Goal: Task Accomplishment & Management: Manage account settings

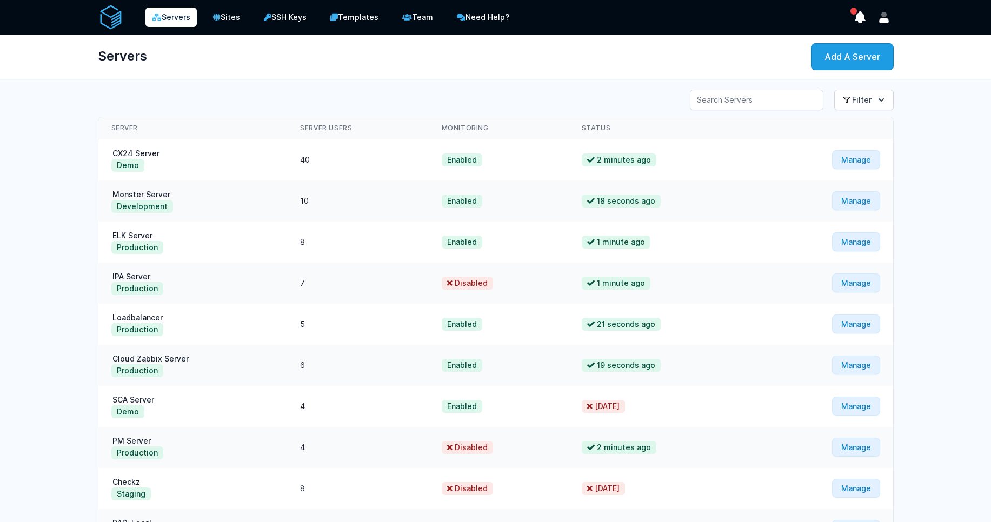
click at [173, 16] on link "Servers" at bounding box center [170, 17] width 51 height 19
click at [424, 14] on link "Team" at bounding box center [418, 17] width 46 height 22
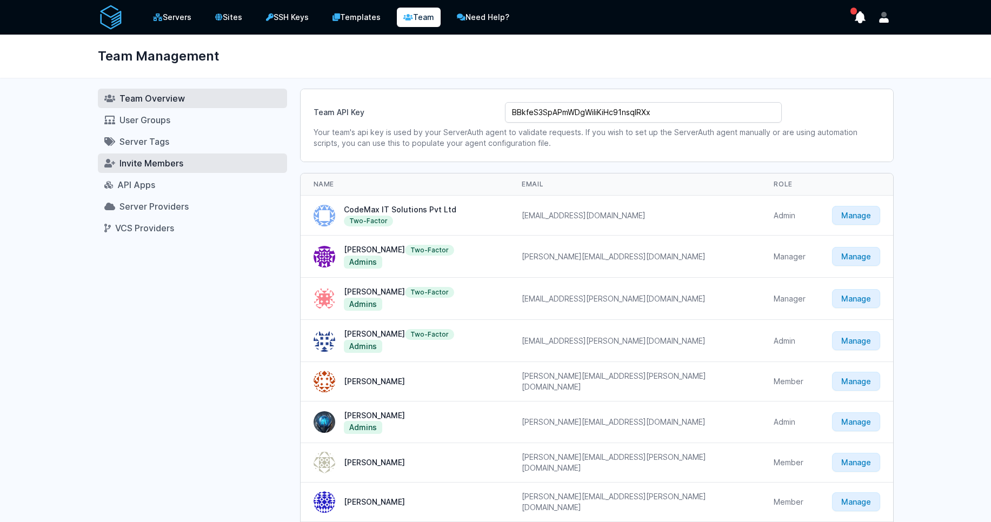
click at [162, 168] on span "Invite Members" at bounding box center [151, 163] width 64 height 11
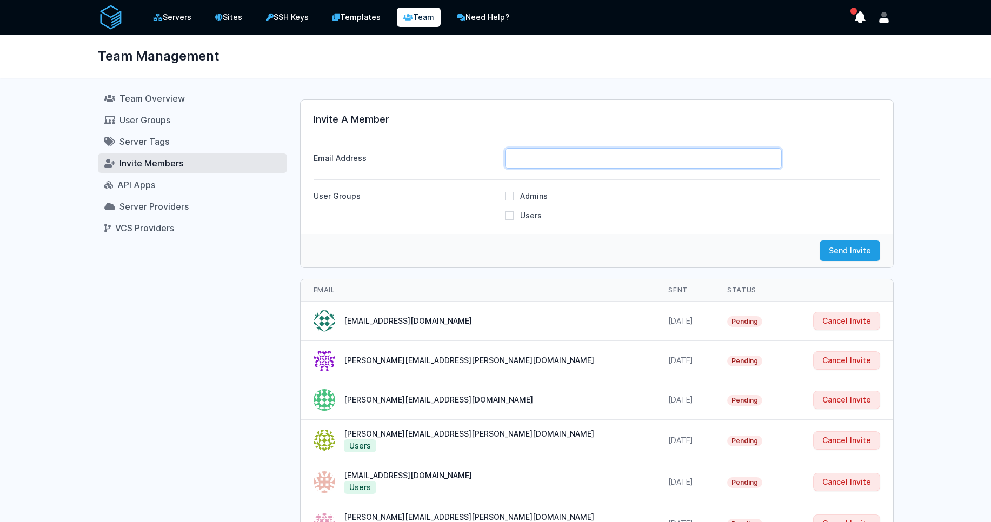
click at [538, 161] on input "Email Address" at bounding box center [643, 158] width 277 height 21
click at [593, 156] on input "Email Address" at bounding box center [643, 158] width 277 height 21
paste input "thiyagu.arunachalam@cdmx.in"
type input "thiyagu.arunachalam@cdmx.in"
click at [511, 214] on input "Users" at bounding box center [509, 215] width 9 height 9
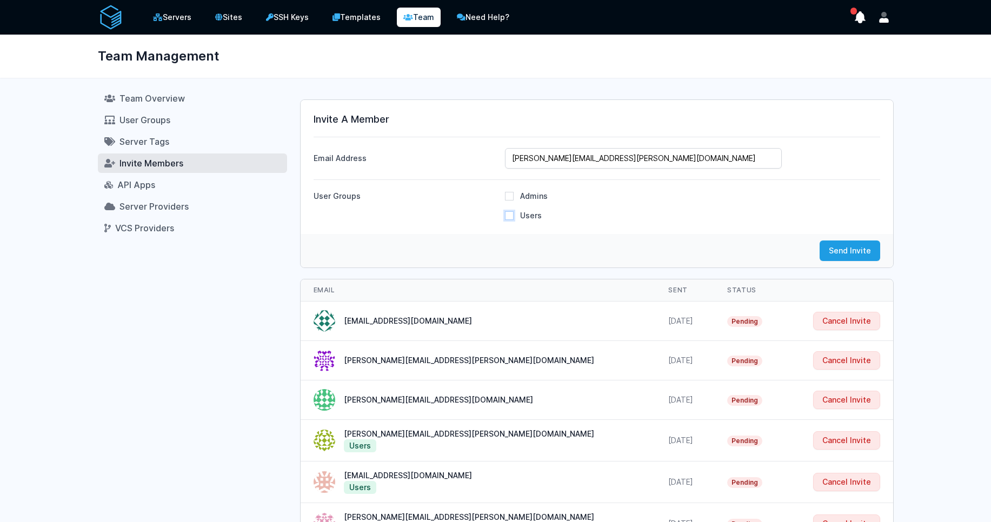
checkbox input "true"
click at [839, 247] on button "Send Invite" at bounding box center [850, 251] width 61 height 21
checkbox input "false"
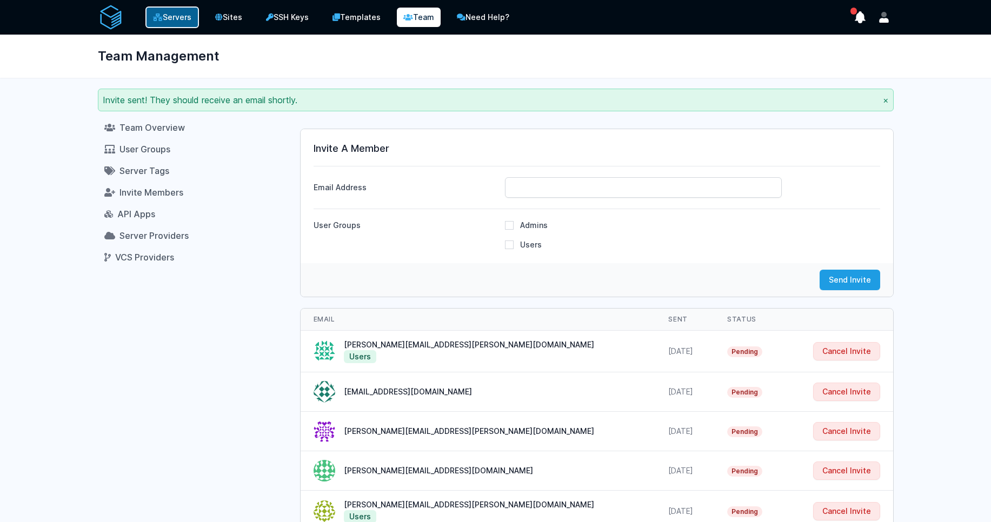
click at [167, 22] on link "Servers" at bounding box center [172, 17] width 54 height 22
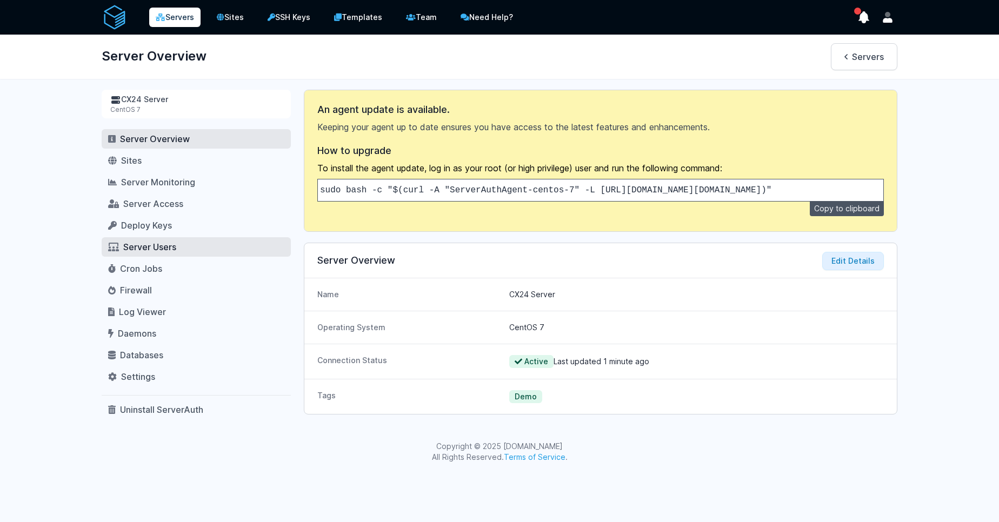
click at [146, 242] on span "Server Users" at bounding box center [149, 247] width 53 height 11
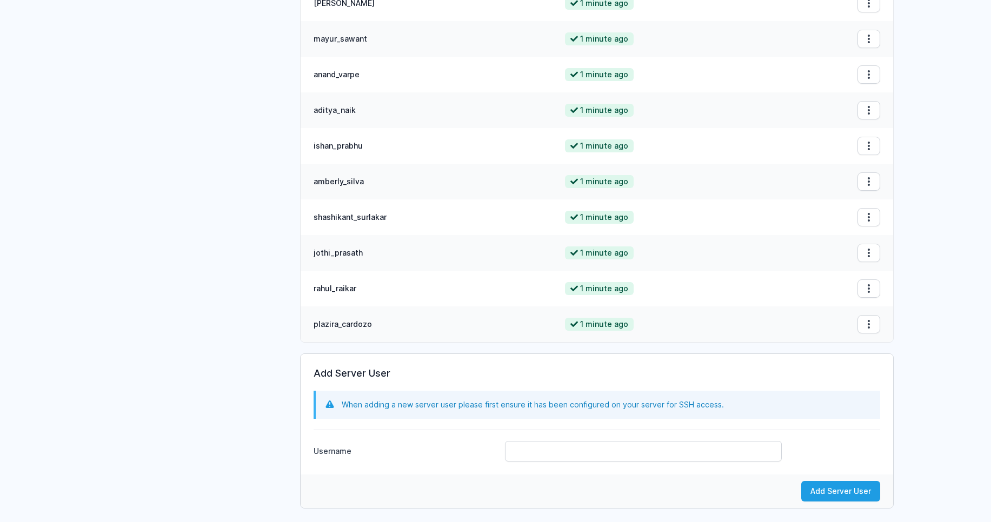
scroll to position [1238, 0]
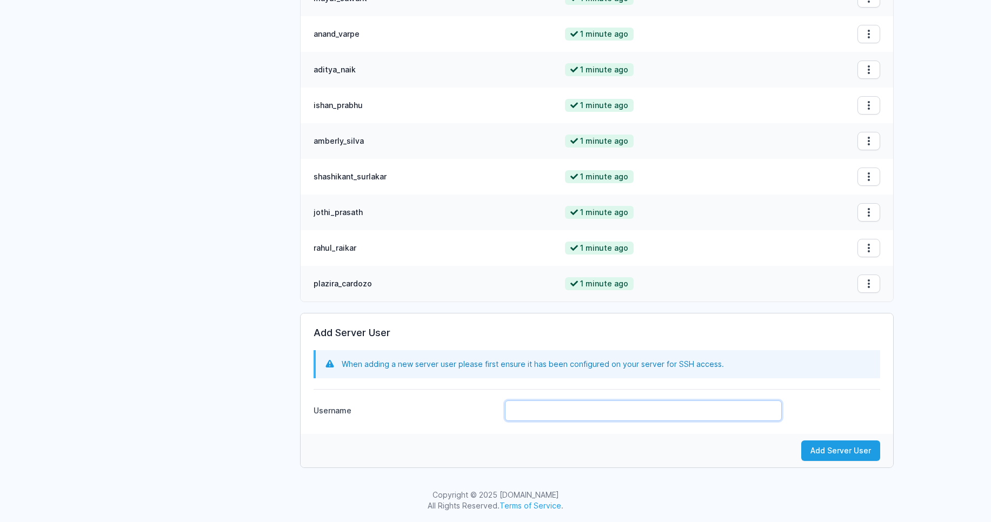
click at [568, 413] on input "Username" at bounding box center [643, 411] width 277 height 21
click at [560, 411] on input "thia" at bounding box center [643, 411] width 277 height 21
type input "t"
paste input "thiyagu_arunachalam"
type input "thiyagu_arunachalam"
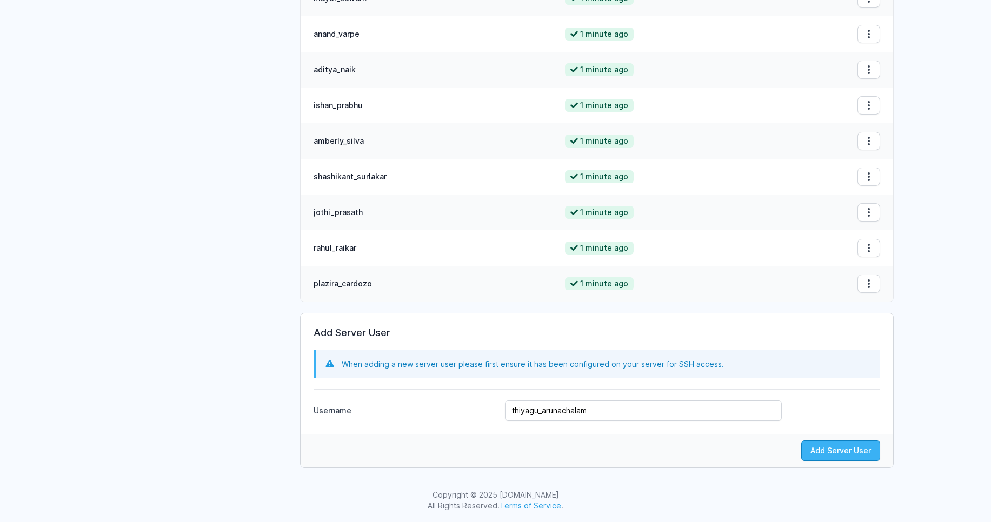
click at [816, 451] on button "Add Server User" at bounding box center [840, 451] width 79 height 21
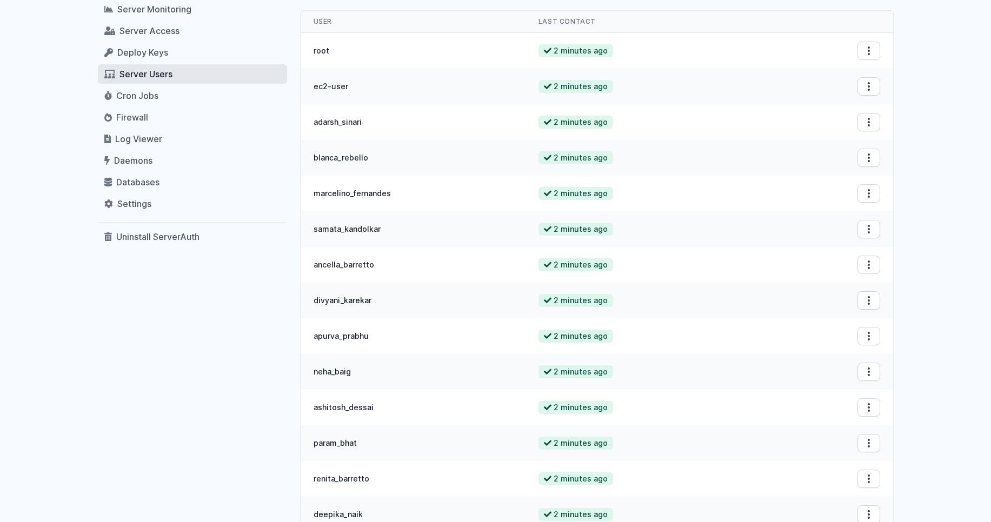
scroll to position [0, 0]
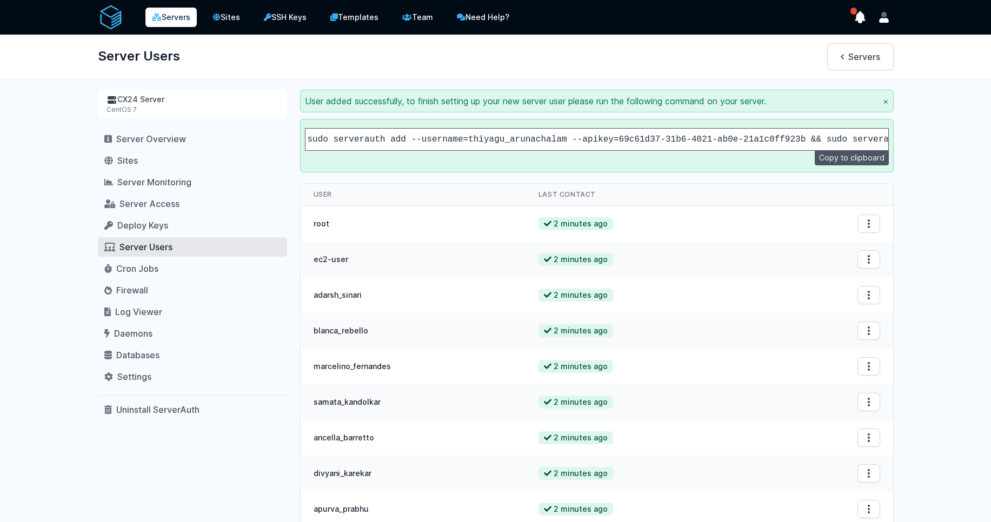
click at [748, 136] on code "sudo serverauth add --username=thiyagu_arunachalam --apikey=69c61d37-31b6-4021-…" at bounding box center [619, 140] width 623 height 10
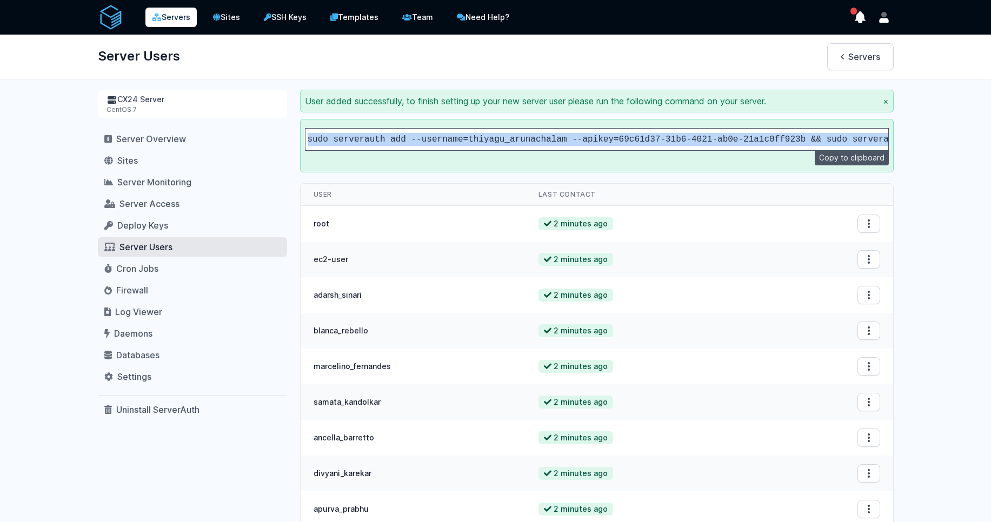
click at [748, 136] on code "sudo serverauth add --username=thiyagu_arunachalam --apikey=69c61d37-31b6-4021-…" at bounding box center [619, 140] width 623 height 10
copy div "sudo serverauth add --username=thiyagu_arunachalam --apikey=69c61d37-31b6-4021-…"
click at [163, 207] on span "Server Access" at bounding box center [149, 203] width 60 height 11
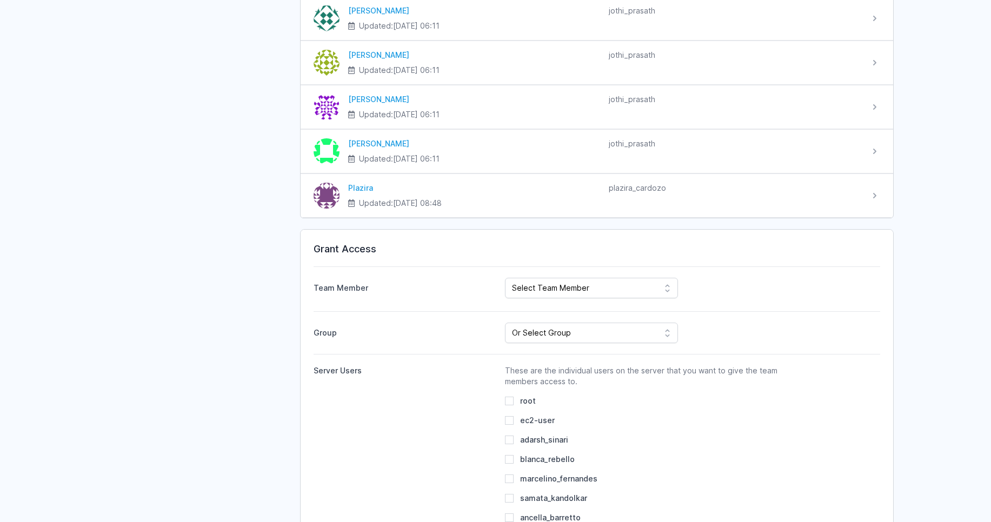
scroll to position [1752, 0]
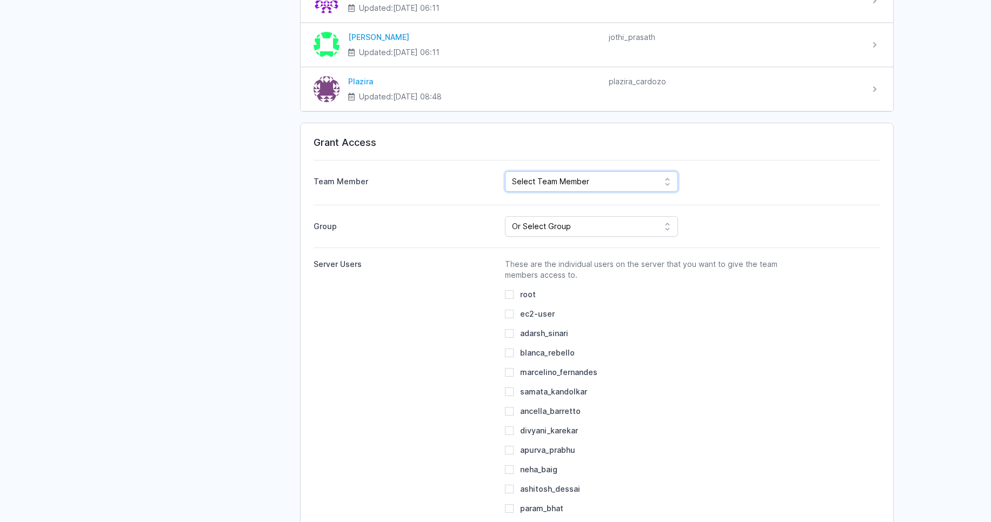
select select "1320"
click at [553, 182] on select "Select Team Member CodeMax IT Solutions Pvt Ltd Roney Dsilva Rahul Raikar Ajay …" at bounding box center [591, 181] width 173 height 21
select select "135"
click at [505, 216] on select "Or Select Group Admins Users" at bounding box center [591, 226] width 173 height 21
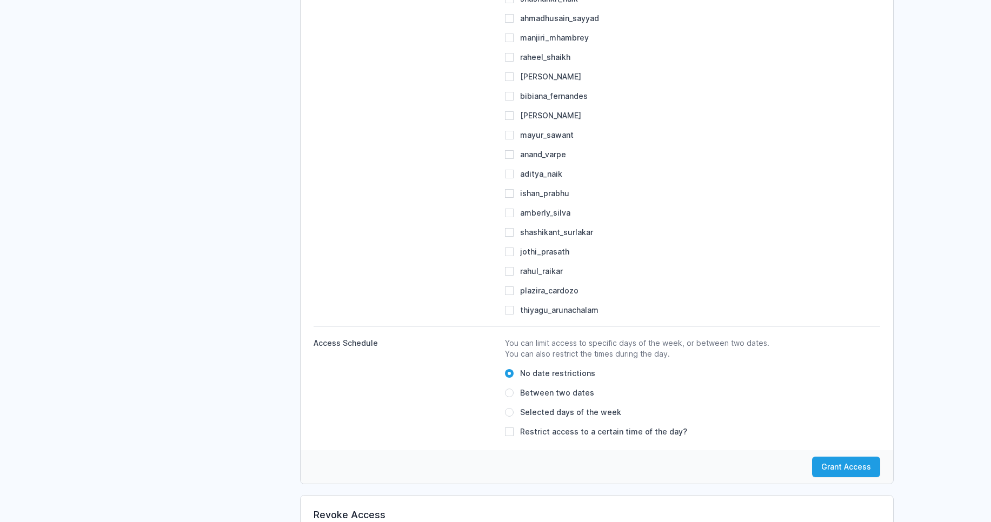
scroll to position [2660, 0]
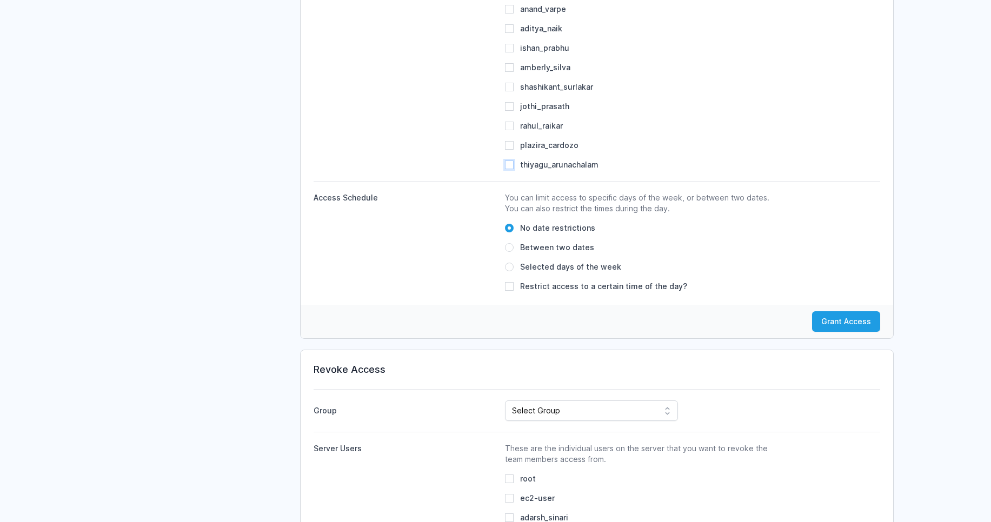
click at [510, 162] on input "thiyagu_arunachalam" at bounding box center [509, 165] width 9 height 9
checkbox input "true"
click at [863, 319] on button "Grant Access" at bounding box center [846, 321] width 68 height 21
